Goal: Entertainment & Leisure: Consume media (video, audio)

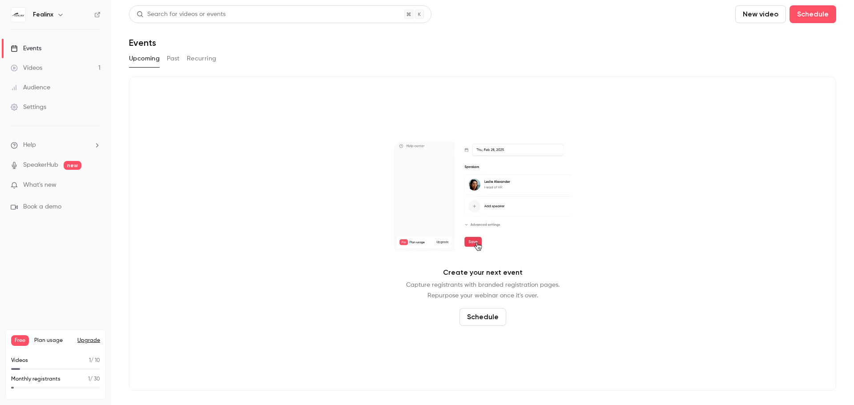
click at [48, 71] on link "Videos 1" at bounding box center [55, 68] width 111 height 20
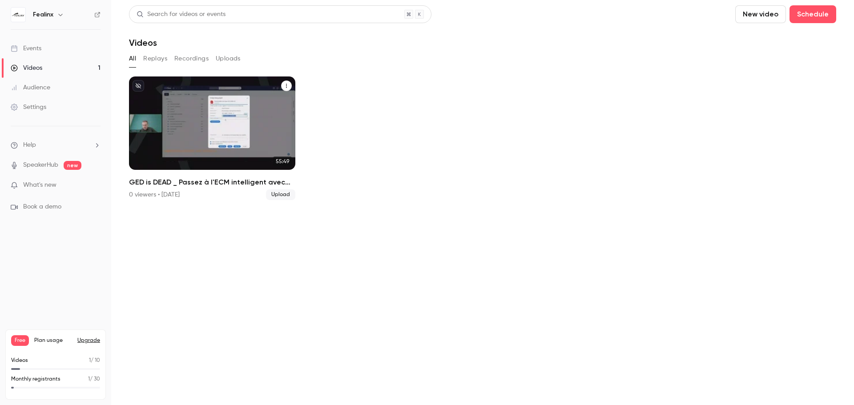
click at [183, 183] on h2 "GED is DEAD _ Passez à l'ECM intelligent avec M-Files !" at bounding box center [212, 182] width 166 height 11
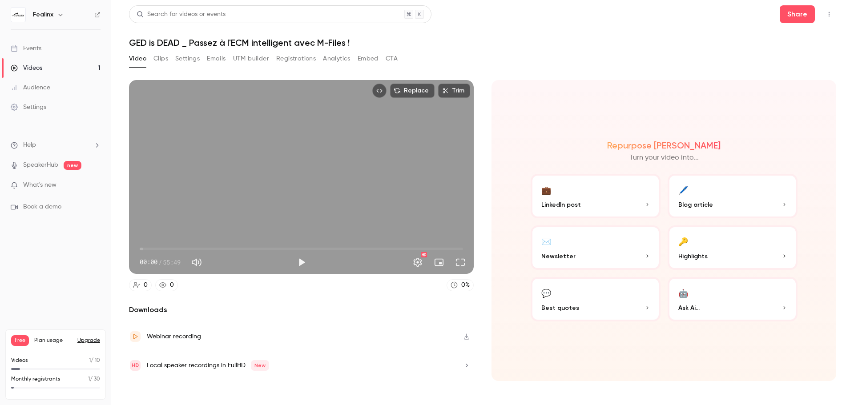
click at [168, 56] on button "Clips" at bounding box center [160, 59] width 15 height 14
